Goal: Task Accomplishment & Management: Use online tool/utility

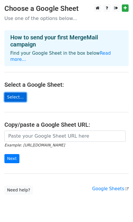
click at [19, 93] on link "Select..." at bounding box center [15, 97] width 22 height 9
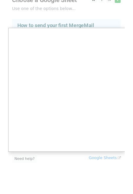
scroll to position [14, 0]
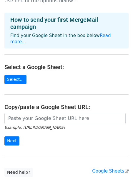
scroll to position [41, 0]
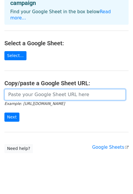
click at [26, 93] on input "url" at bounding box center [64, 94] width 121 height 11
paste input "https://docs.google.com/spreadsheets/d/1yo9wDOOD9kQg_jDAnbTaJFZ64dBk6I-emayoi3l…"
type input "https://docs.google.com/spreadsheets/d/1yo9wDOOD9kQg_jDAnbTaJFZ64dBk6I-emayoi3l…"
click at [4, 113] on input "Next" at bounding box center [11, 117] width 15 height 9
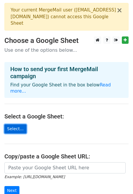
click at [19, 124] on link "Select..." at bounding box center [15, 128] width 22 height 9
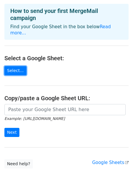
scroll to position [73, 0]
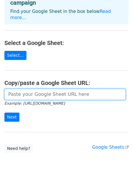
click at [22, 89] on input "url" at bounding box center [64, 94] width 121 height 11
paste input "https://docs.google.com/spreadsheets/d/1jyqmth9OS7qwduj8TP0fBfq93V25dPSFGkR3SkI…"
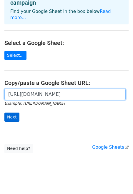
type input "https://docs.google.com/spreadsheets/d/1jyqmth9OS7qwduj8TP0fBfq93V25dPSFGkR3SkI…"
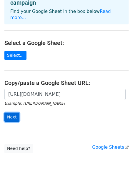
click at [13, 113] on input "Next" at bounding box center [11, 117] width 15 height 9
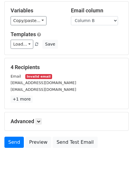
scroll to position [58, 0]
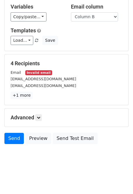
click at [49, 78] on small "[EMAIL_ADDRESS][DOMAIN_NAME]" at bounding box center [44, 79] width 66 height 4
